Goal: Navigation & Orientation: Find specific page/section

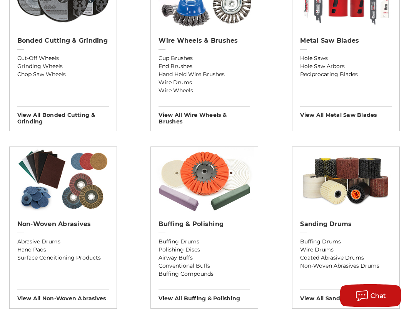
scroll to position [577, 0]
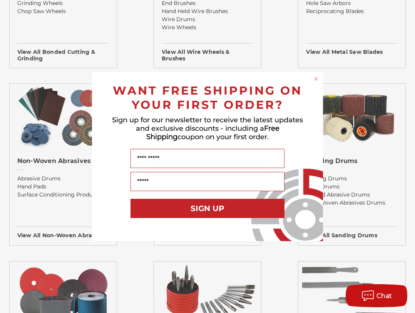
drag, startPoint x: 315, startPoint y: 78, endPoint x: 297, endPoint y: 83, distance: 18.5
click at [315, 78] on icon "Close dialog" at bounding box center [315, 78] width 3 height 3
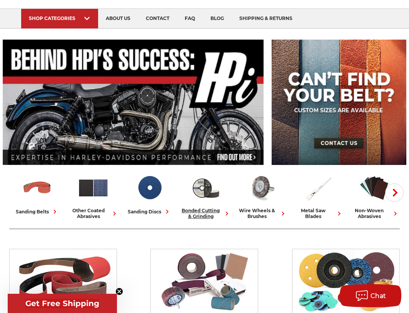
scroll to position [0, 0]
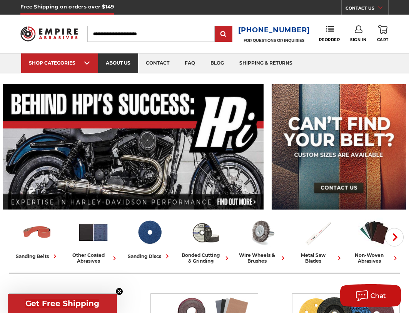
click at [124, 60] on link "about us" at bounding box center [118, 63] width 40 height 20
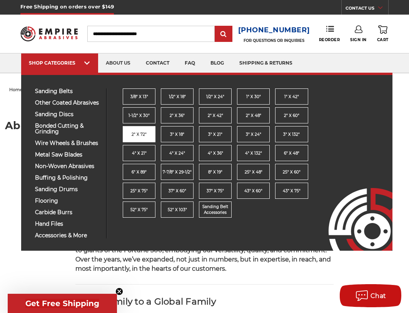
click at [147, 128] on link "2" x 72"" at bounding box center [139, 134] width 33 height 16
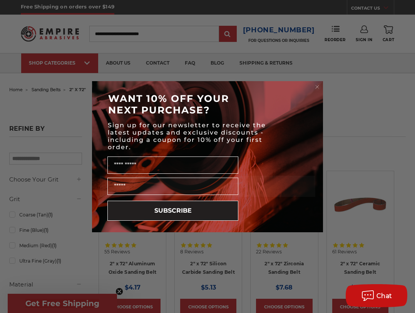
click at [318, 89] on circle "Close dialog" at bounding box center [317, 86] width 7 height 7
